Goal: Task Accomplishment & Management: Manage account settings

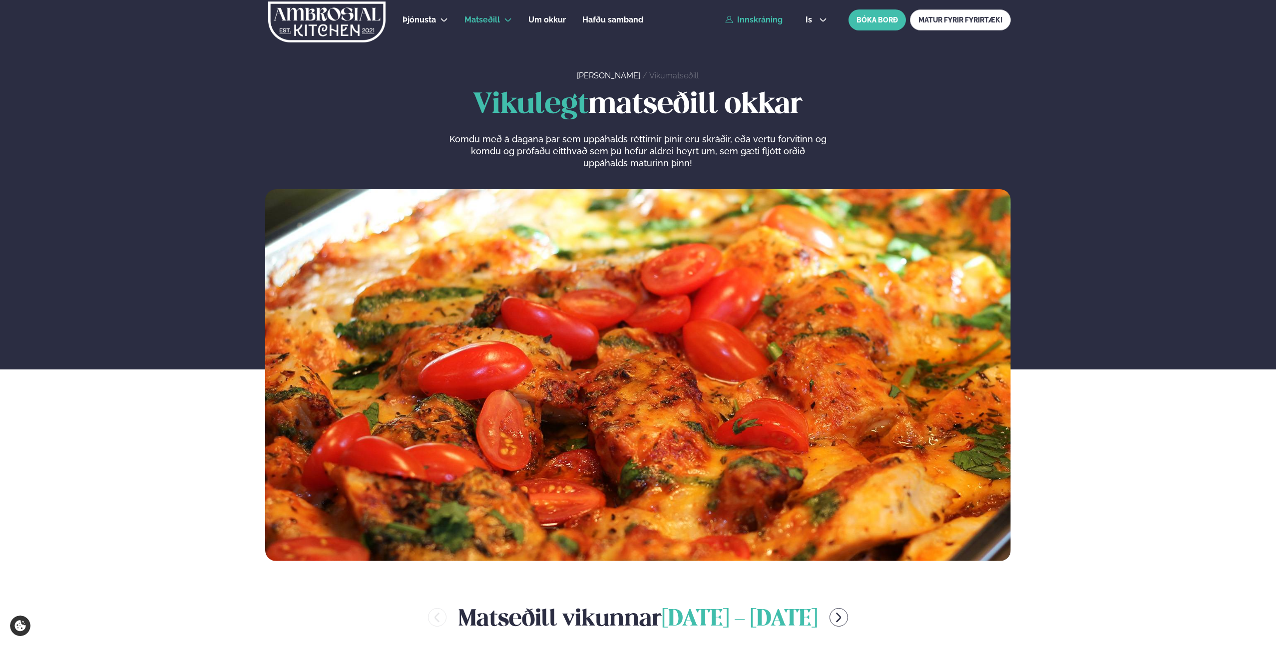
click at [770, 21] on link "Innskráning" at bounding box center [753, 19] width 57 height 9
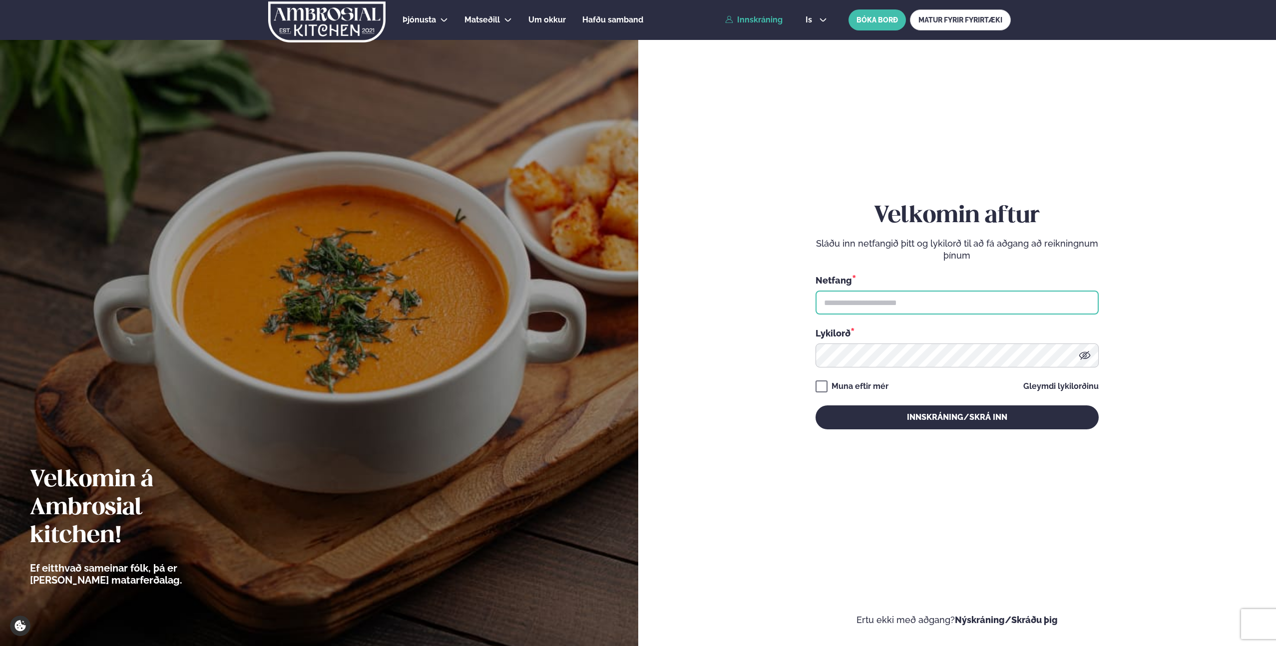
click at [931, 307] on input "text" at bounding box center [957, 303] width 283 height 24
type input "**********"
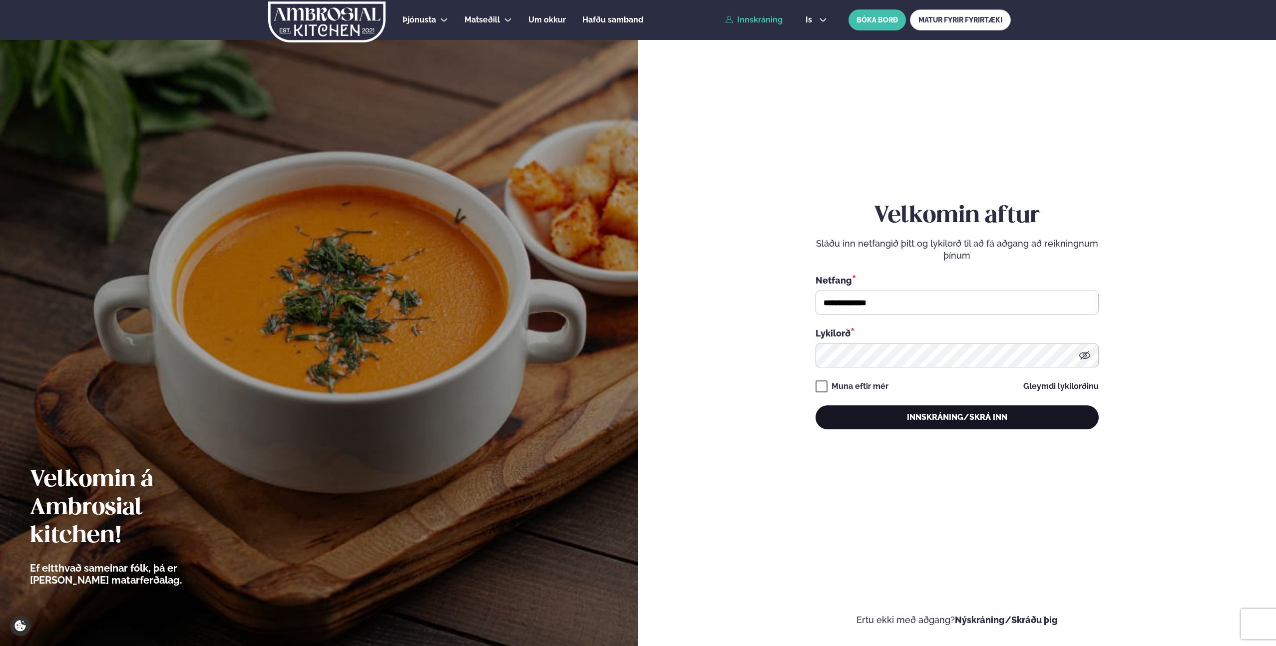
click at [939, 418] on button "Innskráning/Skrá inn" at bounding box center [957, 418] width 283 height 24
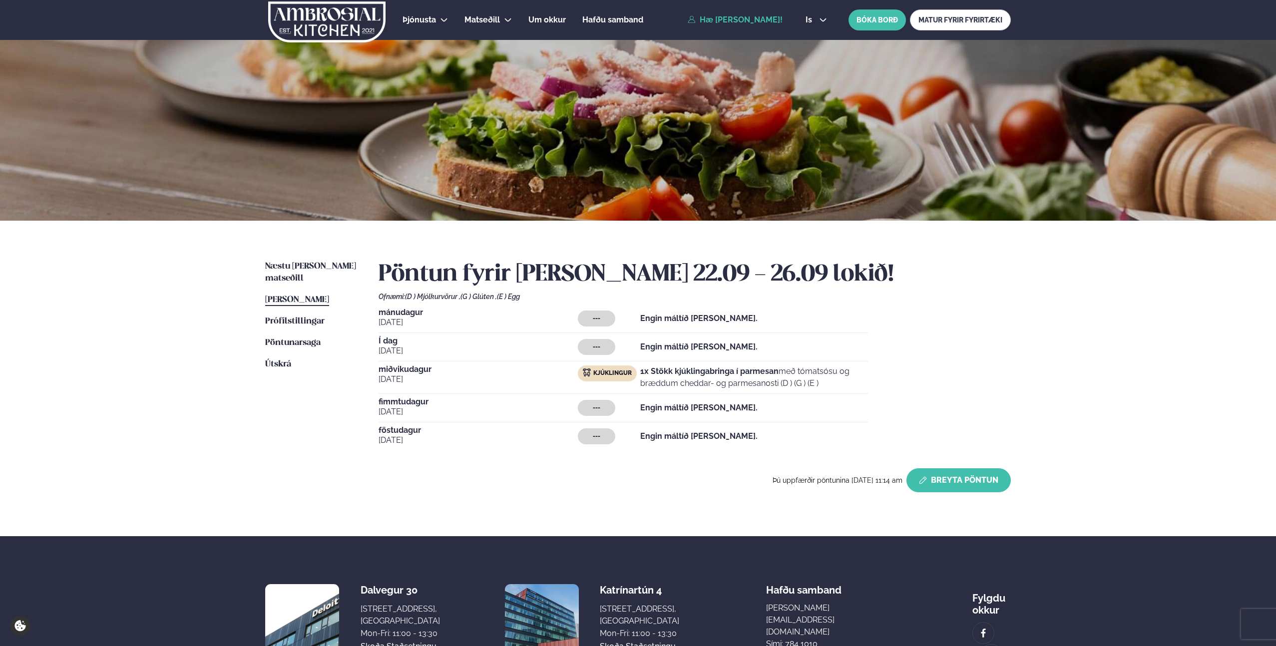
click at [949, 475] on button "Breyta Pöntun" at bounding box center [959, 481] width 104 height 24
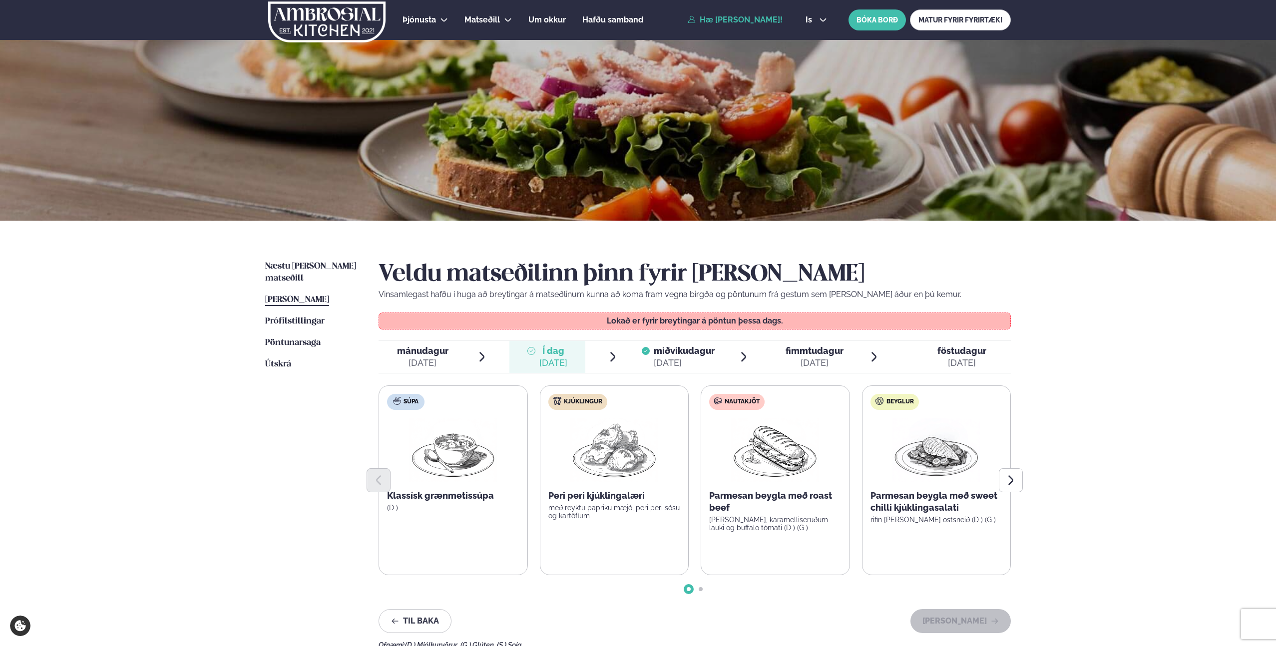
click at [824, 350] on span "fimmtudagur" at bounding box center [815, 351] width 58 height 10
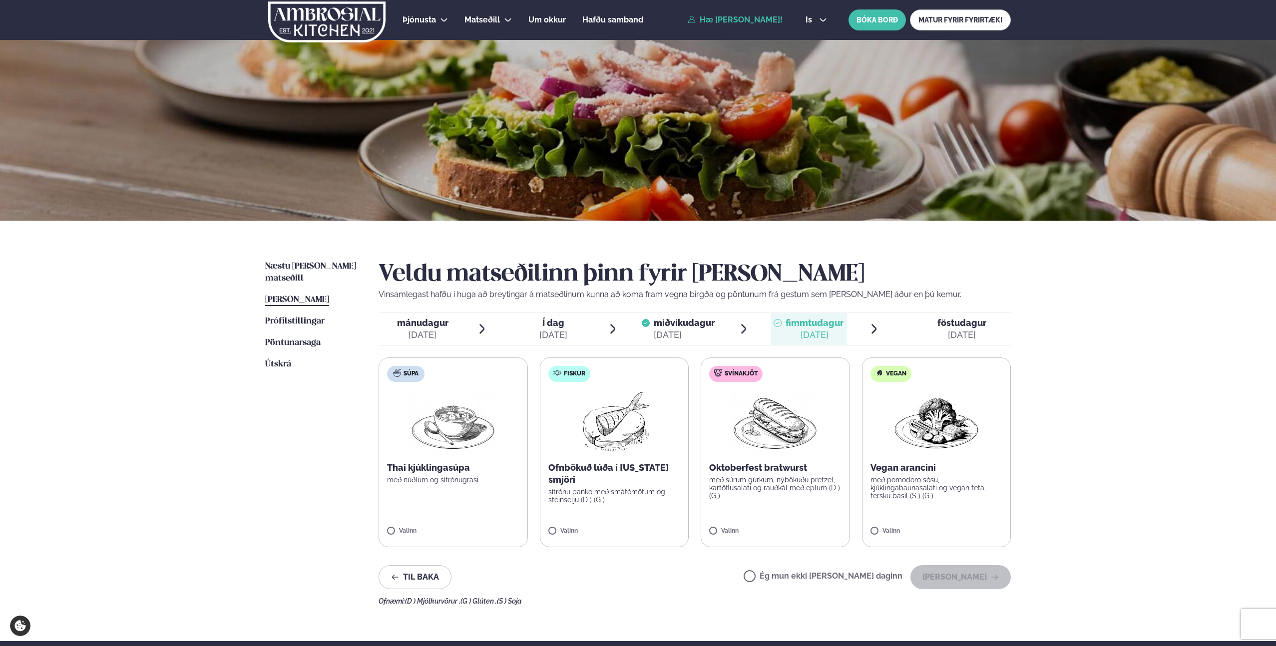
click at [756, 504] on label "Svínakjöt Oktoberfest bratwurst með súrum gúrkum, nýbökuðu pretzel, kartöflusal…" at bounding box center [775, 453] width 149 height 190
click at [738, 527] on div at bounding box center [746, 527] width 38 height 20
click at [945, 331] on div "[DATE]" at bounding box center [962, 335] width 49 height 12
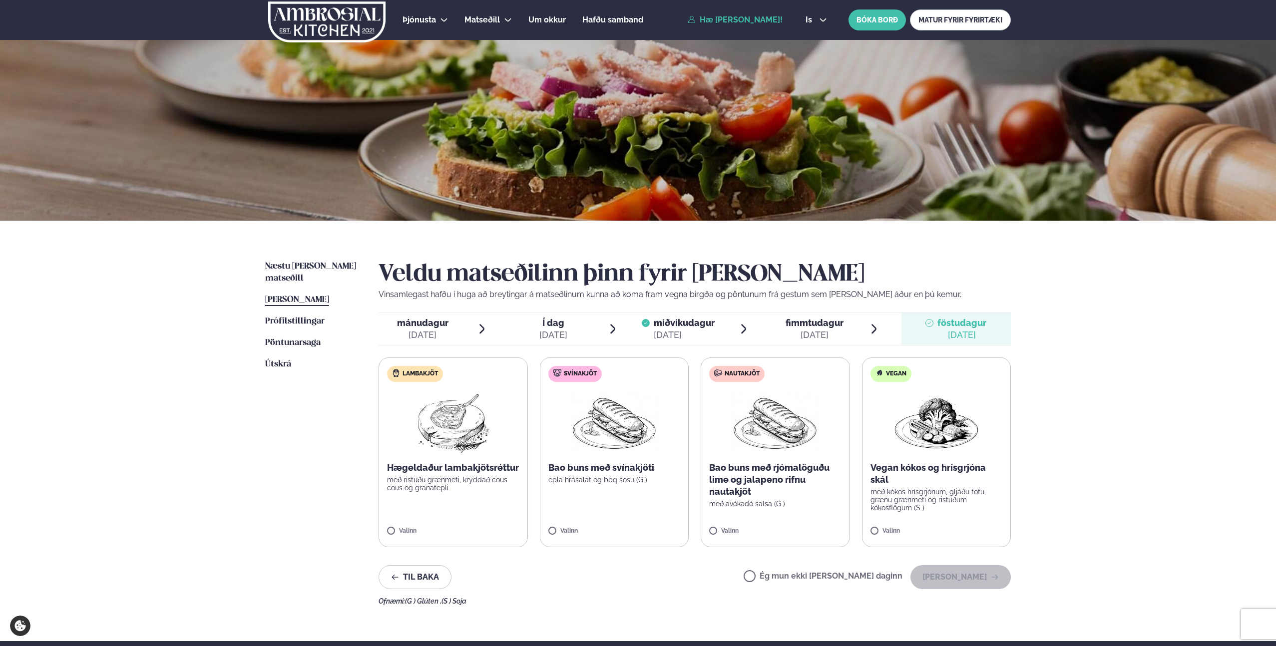
click at [671, 326] on span "miðvikudagur" at bounding box center [684, 323] width 61 height 10
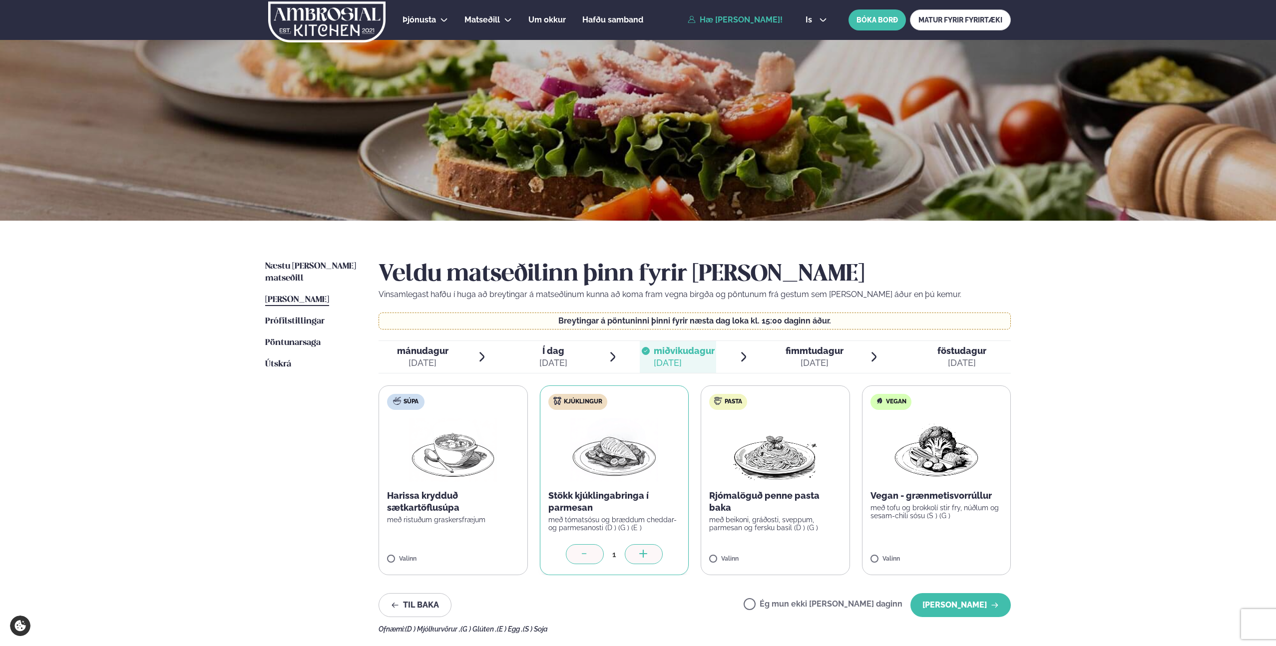
click at [554, 360] on div "[DATE]" at bounding box center [553, 363] width 28 height 12
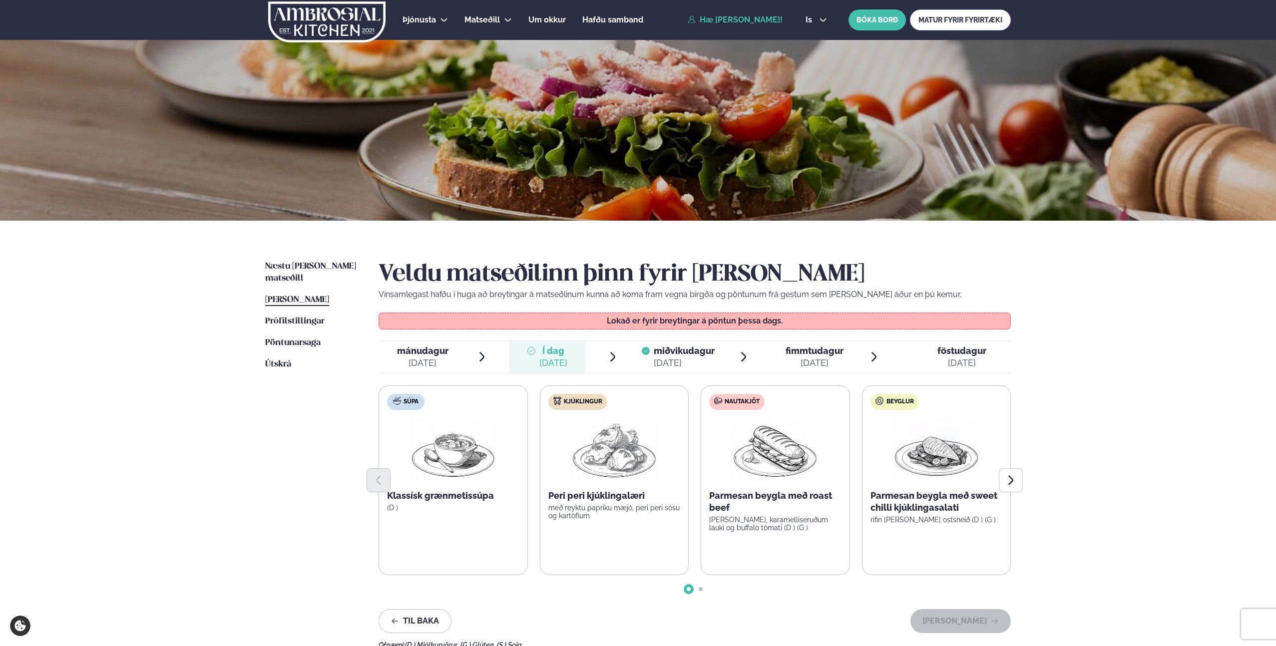
click at [679, 356] on span "miðvikudagur" at bounding box center [684, 351] width 61 height 10
